Goal: Check status

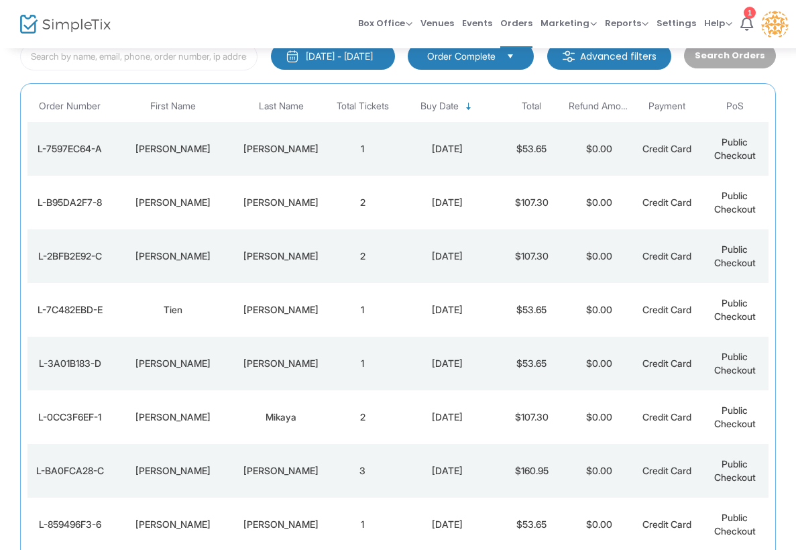
click at [233, 142] on td "[PERSON_NAME]" at bounding box center [173, 149] width 122 height 54
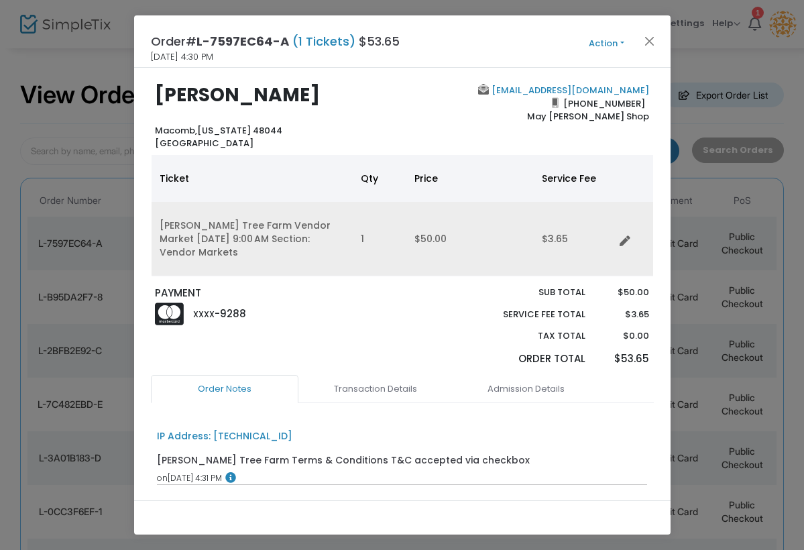
scroll to position [13, 0]
